Goal: Task Accomplishment & Management: Manage account settings

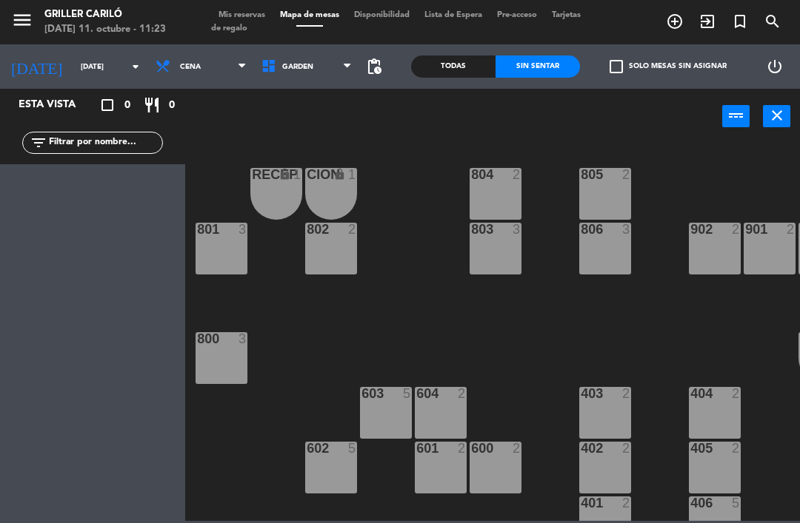
scroll to position [0, 117]
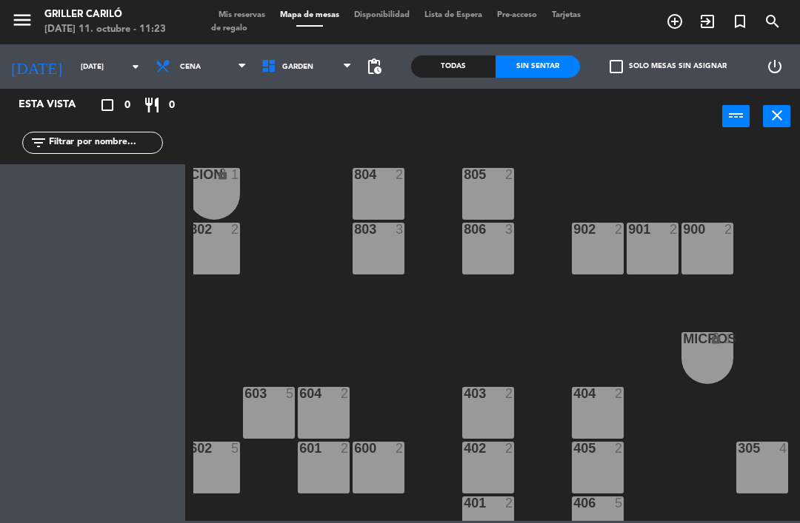
click at [244, 17] on span "Mis reservas" at bounding box center [241, 15] width 61 height 8
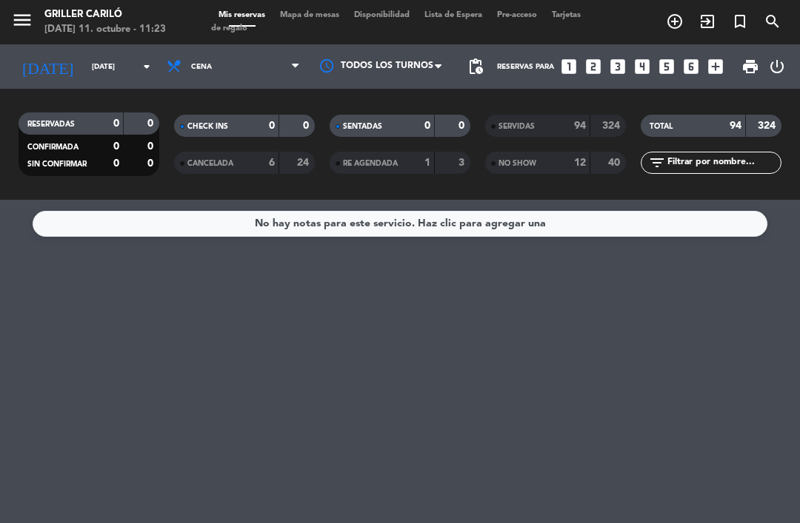
click at [324, 18] on span "Mapa de mesas" at bounding box center [309, 15] width 74 height 8
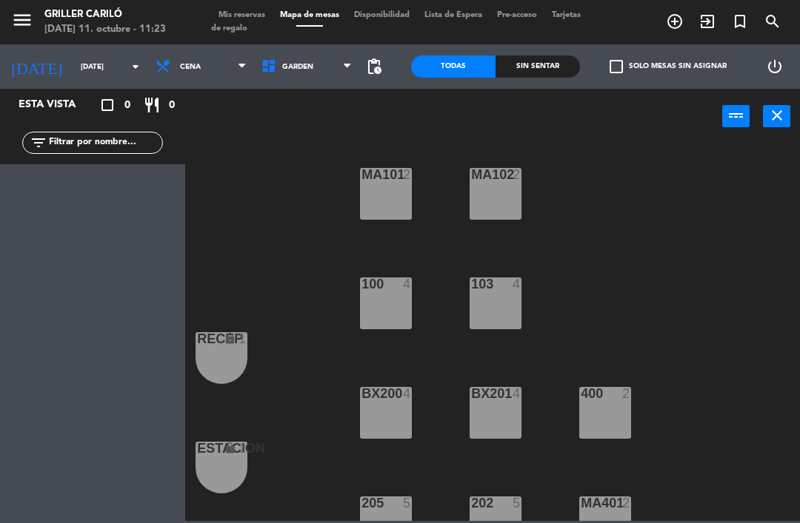
click at [118, 77] on input "[DATE]" at bounding box center [123, 67] width 101 height 23
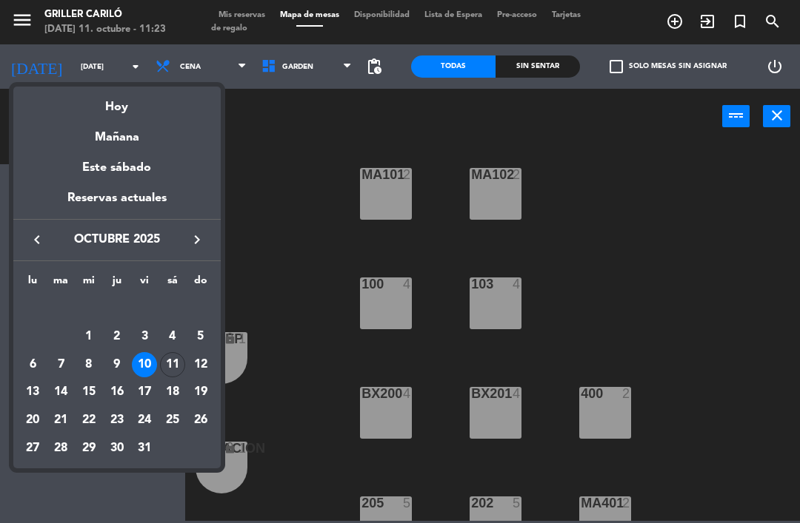
click at [174, 364] on div "11" at bounding box center [172, 364] width 25 height 25
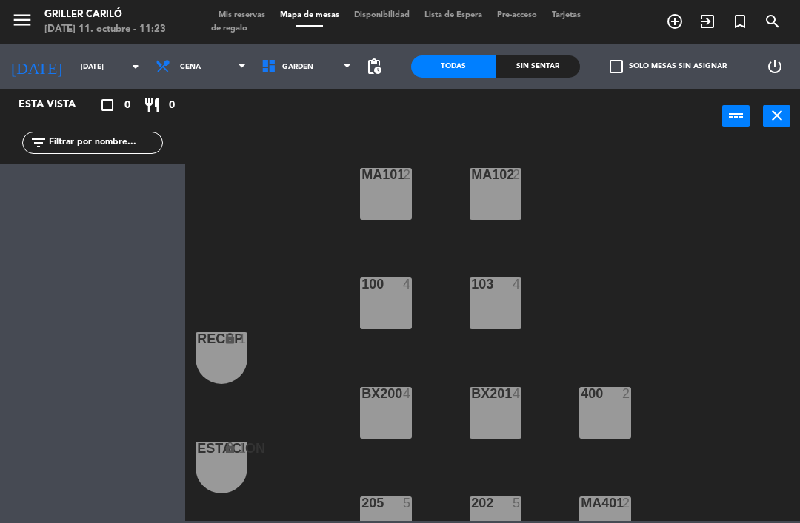
type input "[DATE]"
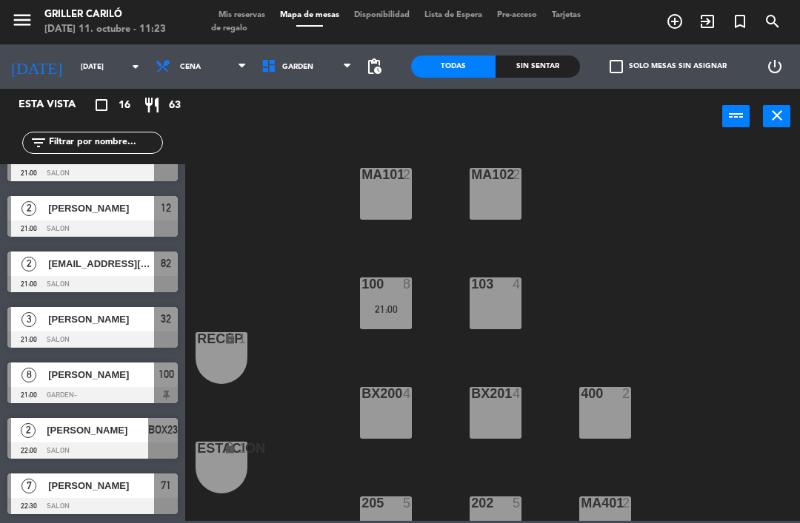
scroll to position [531, 0]
click at [215, 74] on span "Cena" at bounding box center [201, 66] width 106 height 33
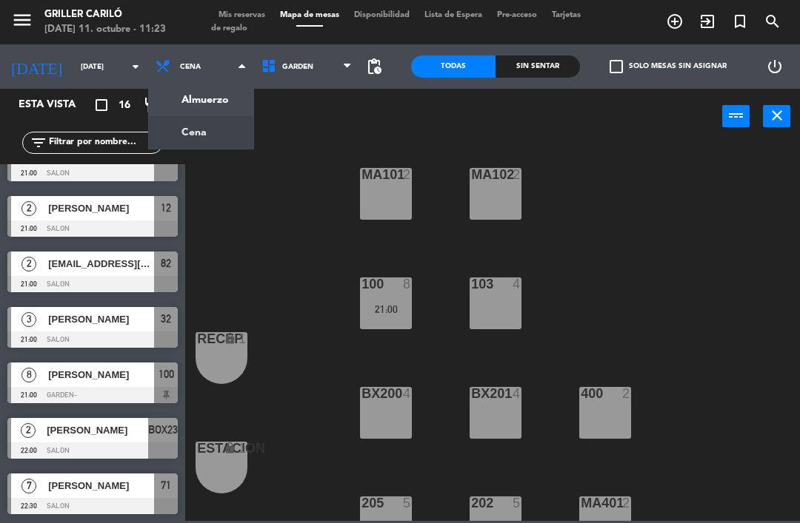
click at [212, 103] on ng-component "menu Griller Cariló [DATE] 11. octubre - 11:23 Mis reservas Mapa de mesas Dispo…" at bounding box center [400, 260] width 800 height 521
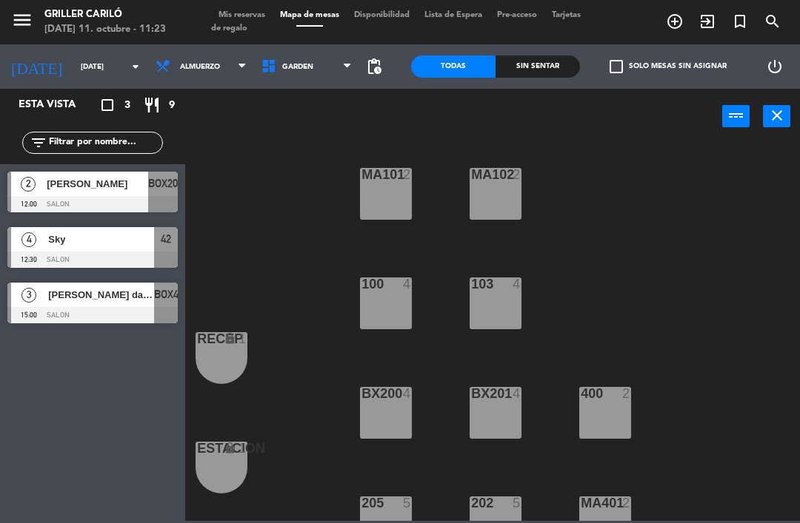
scroll to position [0, 0]
click at [142, 235] on span "Sky" at bounding box center [101, 240] width 106 height 16
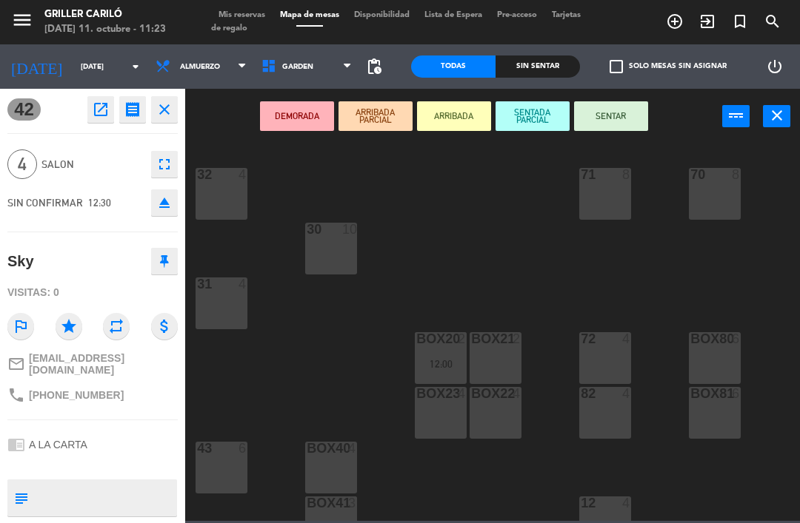
click at [314, 252] on div "30 10" at bounding box center [331, 249] width 52 height 52
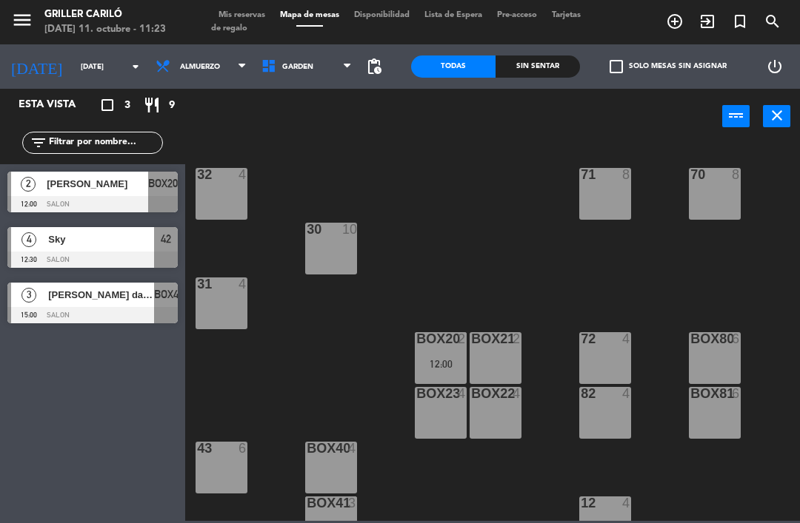
click at [250, 13] on span "Mis reservas" at bounding box center [241, 15] width 61 height 8
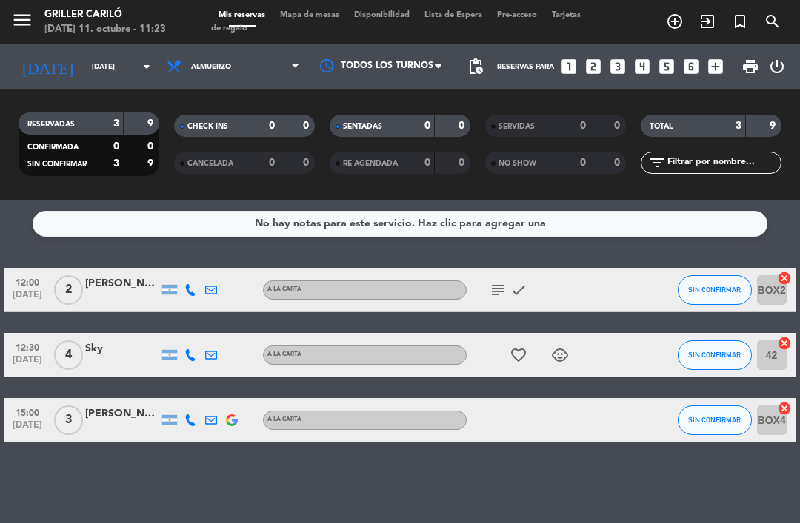
click at [495, 290] on icon "subject" at bounding box center [498, 290] width 18 height 18
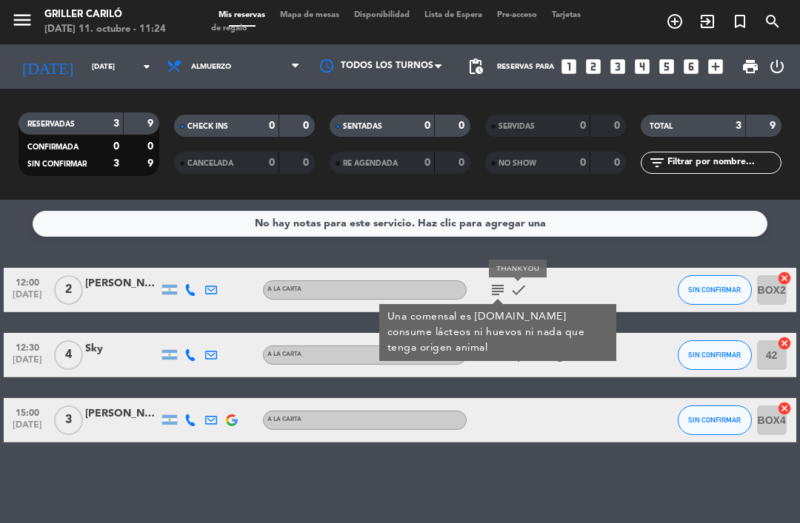
click at [523, 298] on icon "check" at bounding box center [518, 290] width 18 height 18
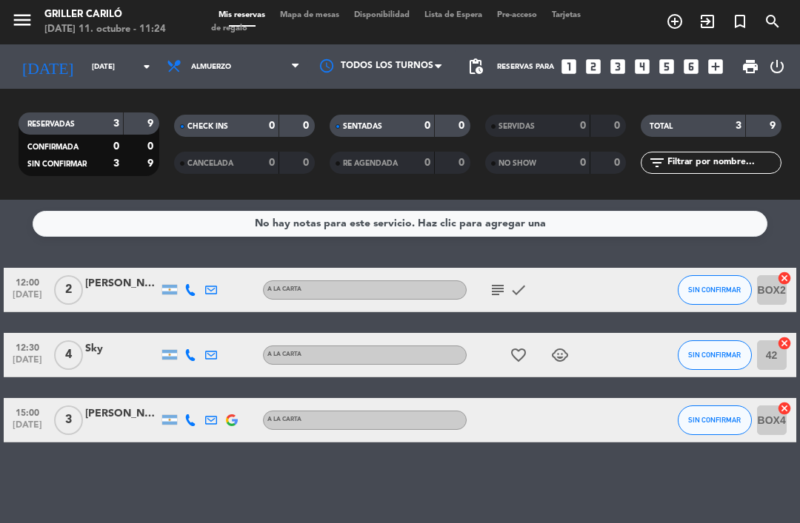
click at [498, 298] on icon "subject" at bounding box center [498, 290] width 18 height 18
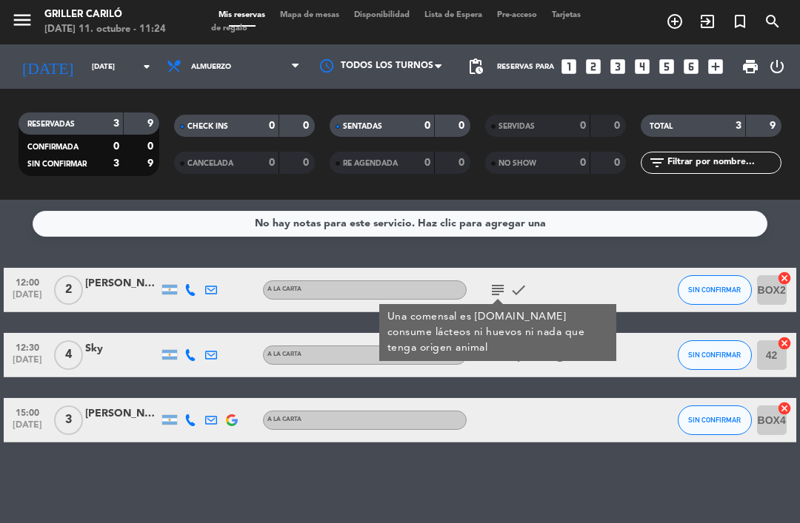
click at [502, 486] on div "No hay notas para este servicio. Haz clic para agregar una 12:00 [DATE] 2 [PERS…" at bounding box center [400, 362] width 800 height 324
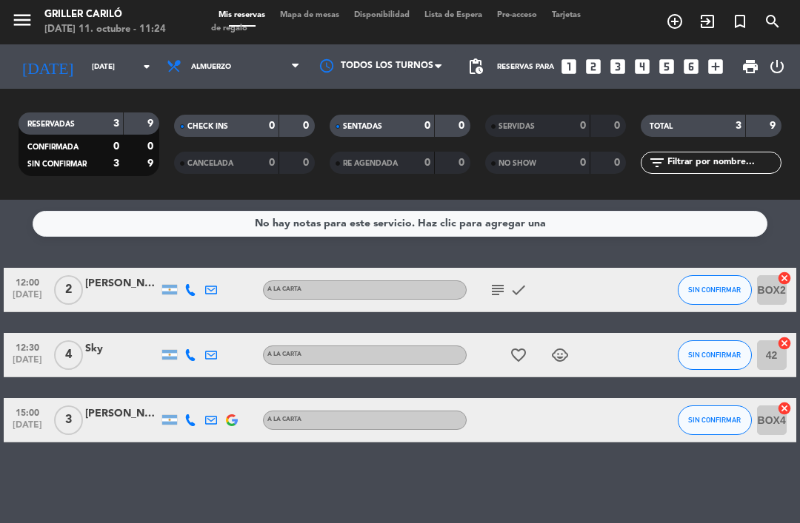
click at [517, 356] on icon "favorite_border" at bounding box center [518, 356] width 18 height 18
click at [487, 450] on div "No hay notas para este servicio. Haz clic para agregar una 12:00 [DATE] 2 [PERS…" at bounding box center [400, 362] width 800 height 324
click at [562, 349] on icon "child_care" at bounding box center [560, 356] width 18 height 18
click at [444, 468] on div "No hay notas para este servicio. Haz clic para agregar una 12:00 [DATE] 2 [PERS…" at bounding box center [400, 362] width 800 height 324
click at [512, 360] on icon "favorite_border" at bounding box center [518, 356] width 18 height 18
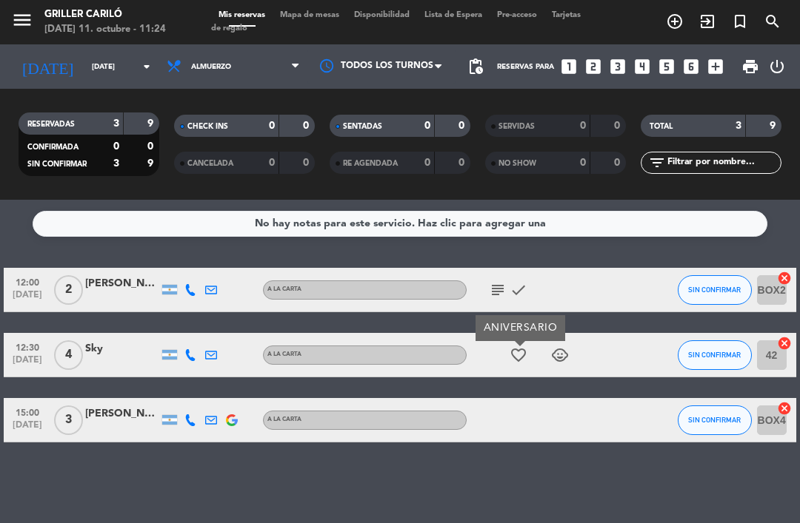
click at [494, 291] on icon "subject" at bounding box center [498, 290] width 18 height 18
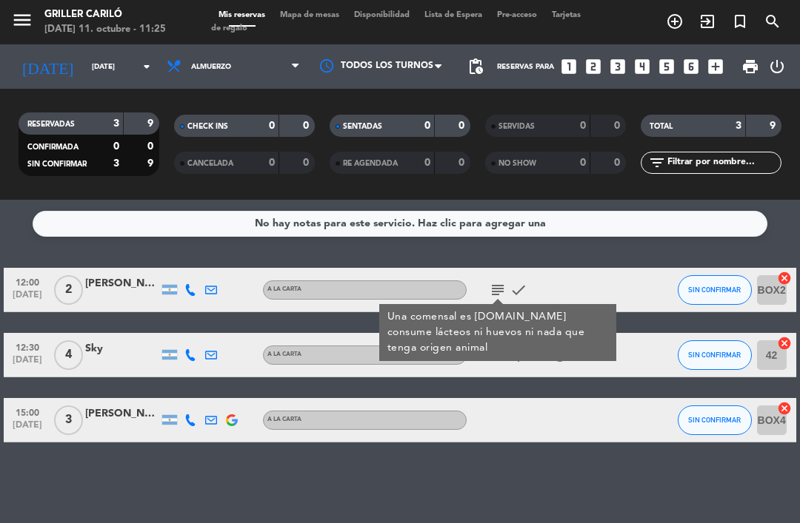
click at [523, 479] on div "No hay notas para este servicio. Haz clic para agregar una 12:00 [DATE] 2 [PERS…" at bounding box center [400, 362] width 800 height 324
